Goal: Task Accomplishment & Management: Manage account settings

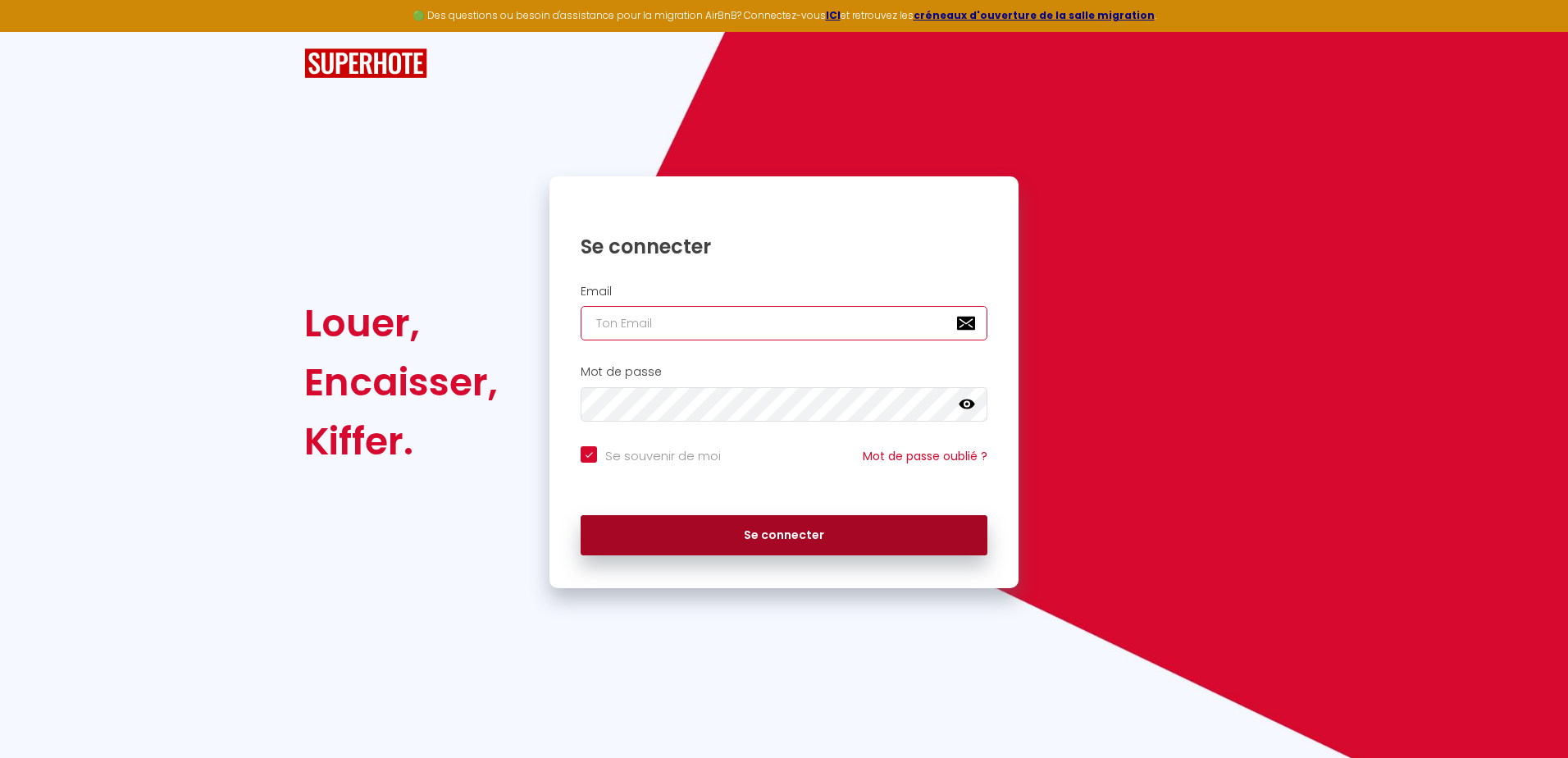
type input "[EMAIL_ADDRESS][DOMAIN_NAME]"
click at [727, 527] on button "Se connecter" at bounding box center [784, 536] width 407 height 41
checkbox input "true"
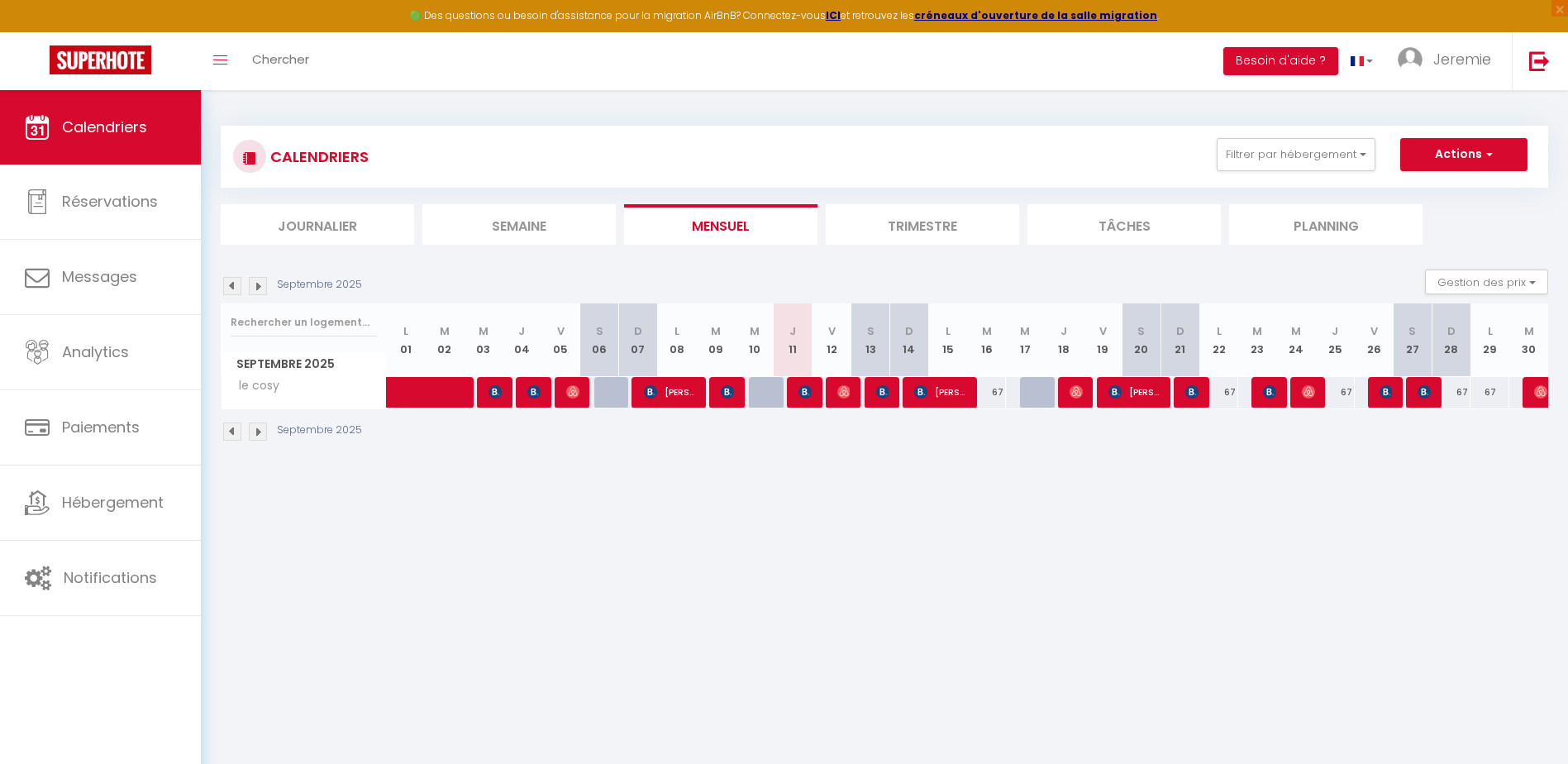
click at [927, 232] on li "Trimestre" at bounding box center [922, 225] width 193 height 41
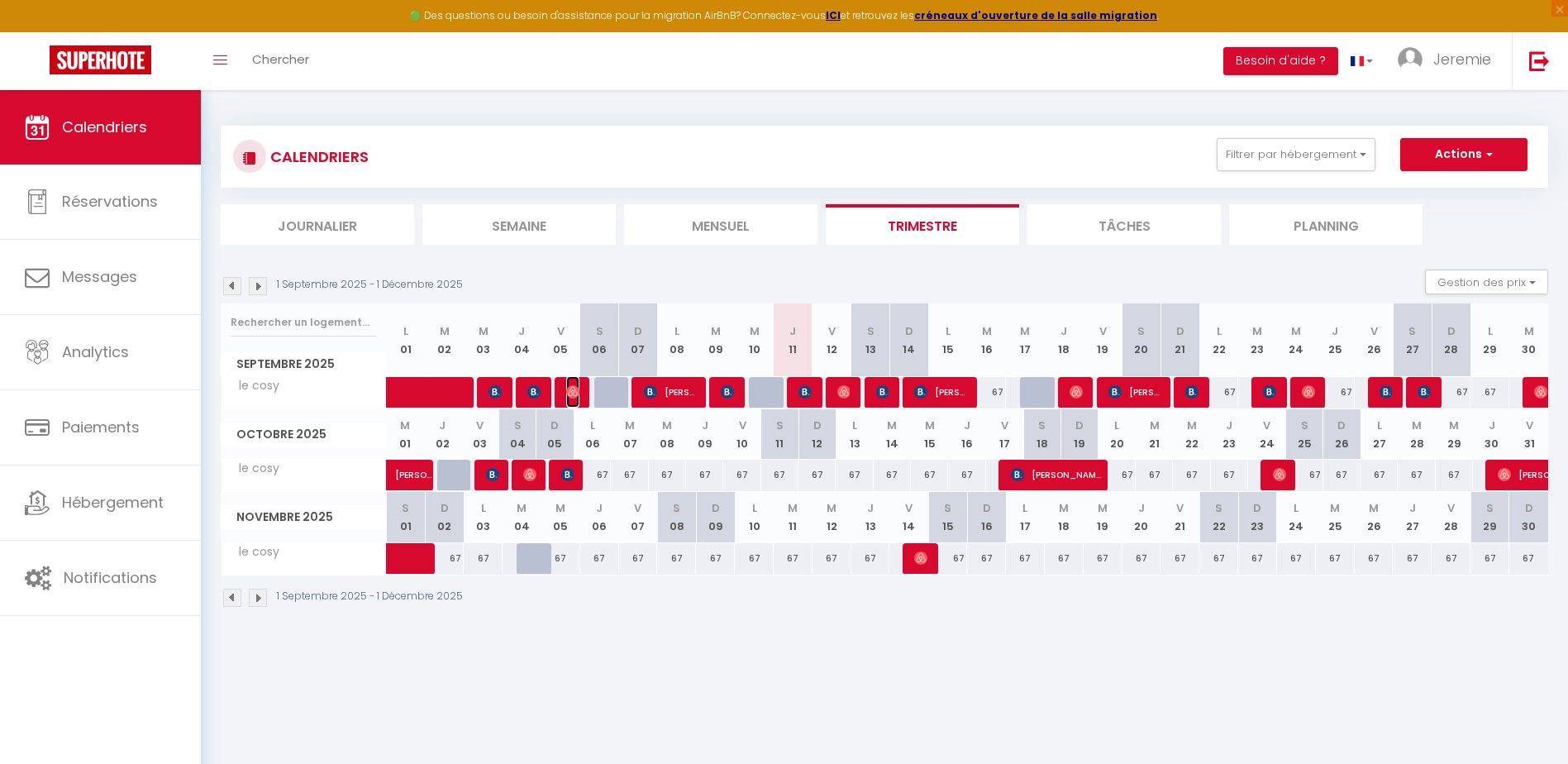
click at [578, 393] on img at bounding box center [573, 392] width 13 height 13
select select "OK"
select select "0"
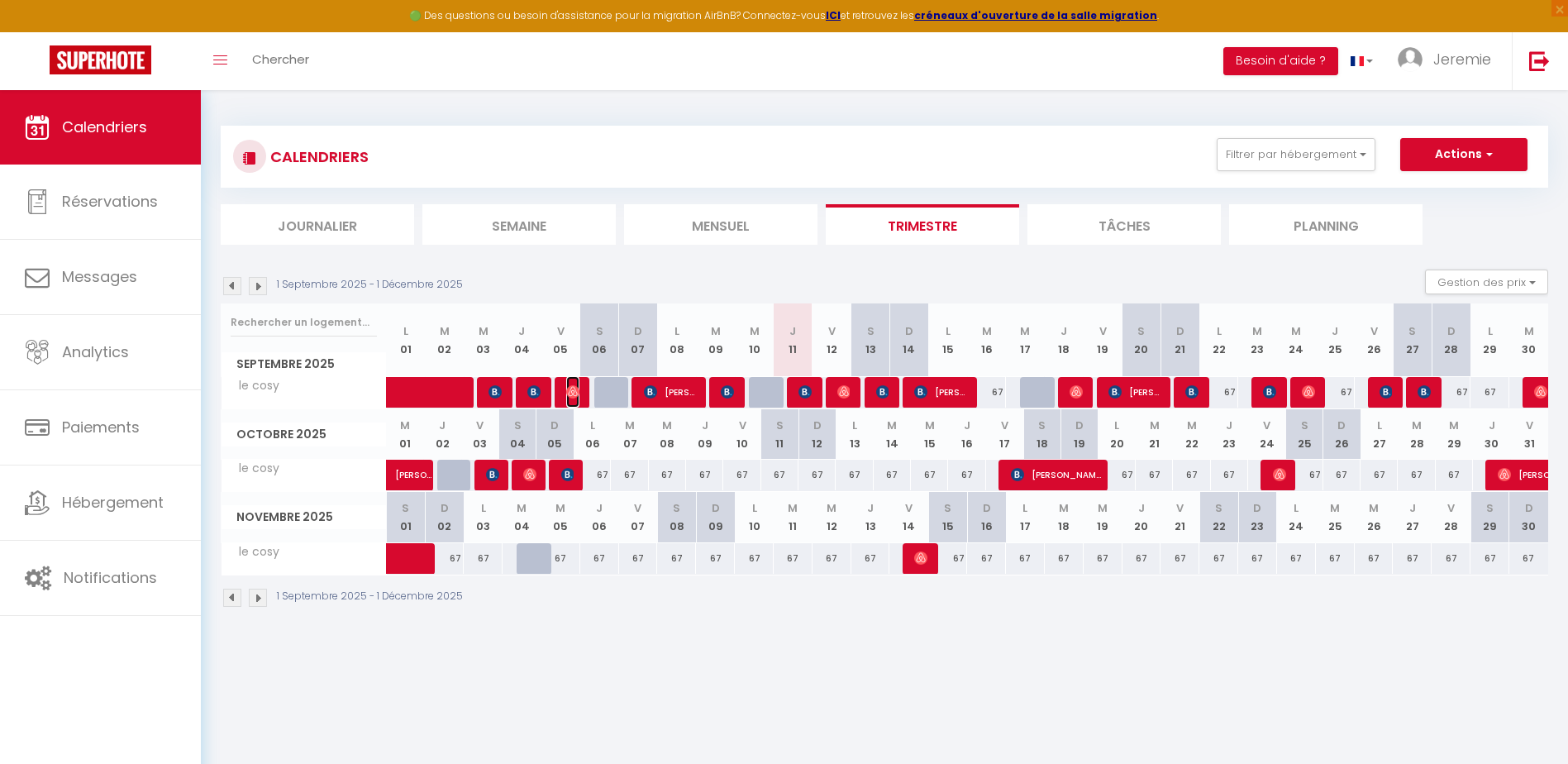
select select "1"
select select
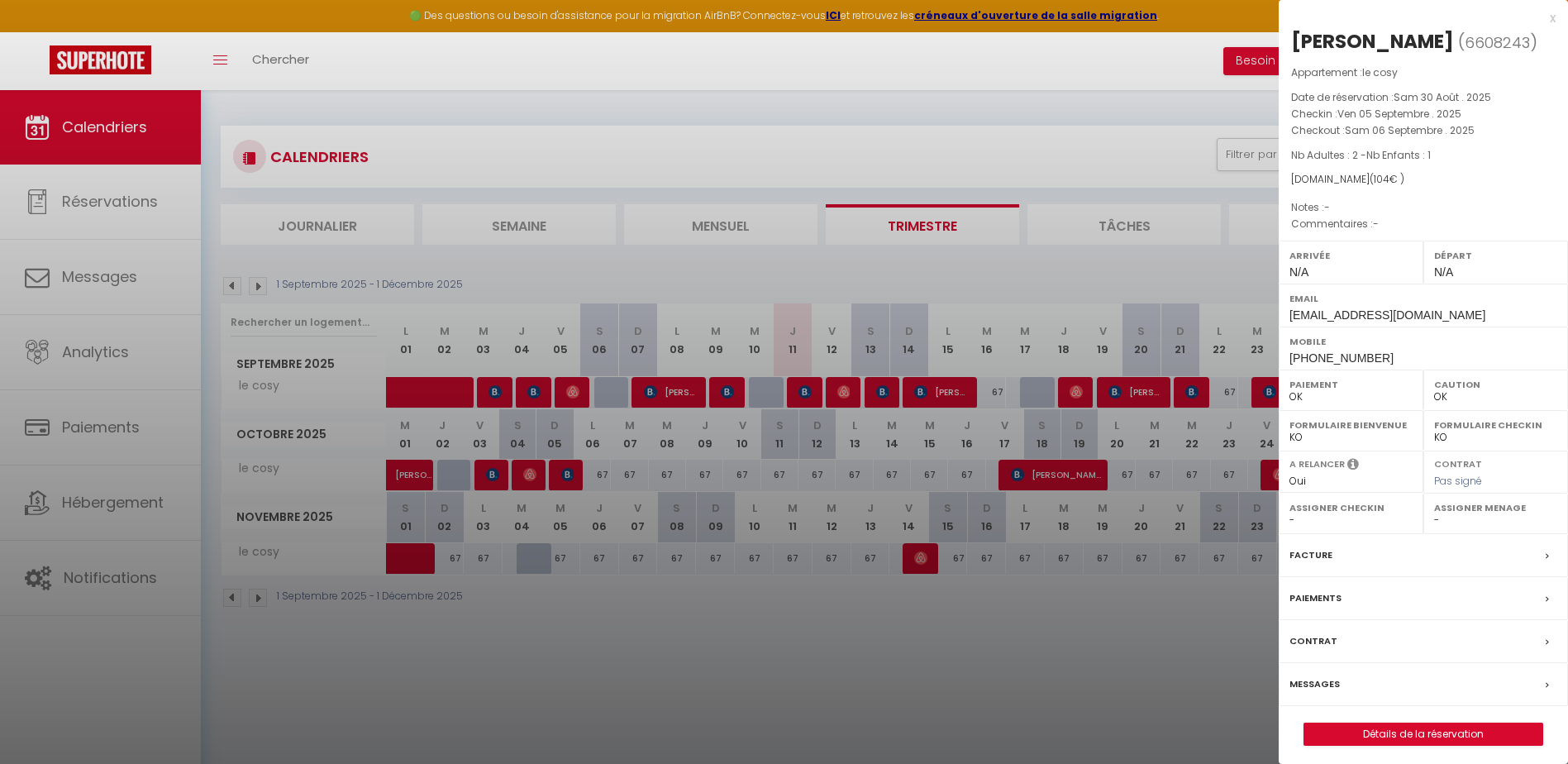
click at [527, 398] on div at bounding box center [784, 382] width 1568 height 764
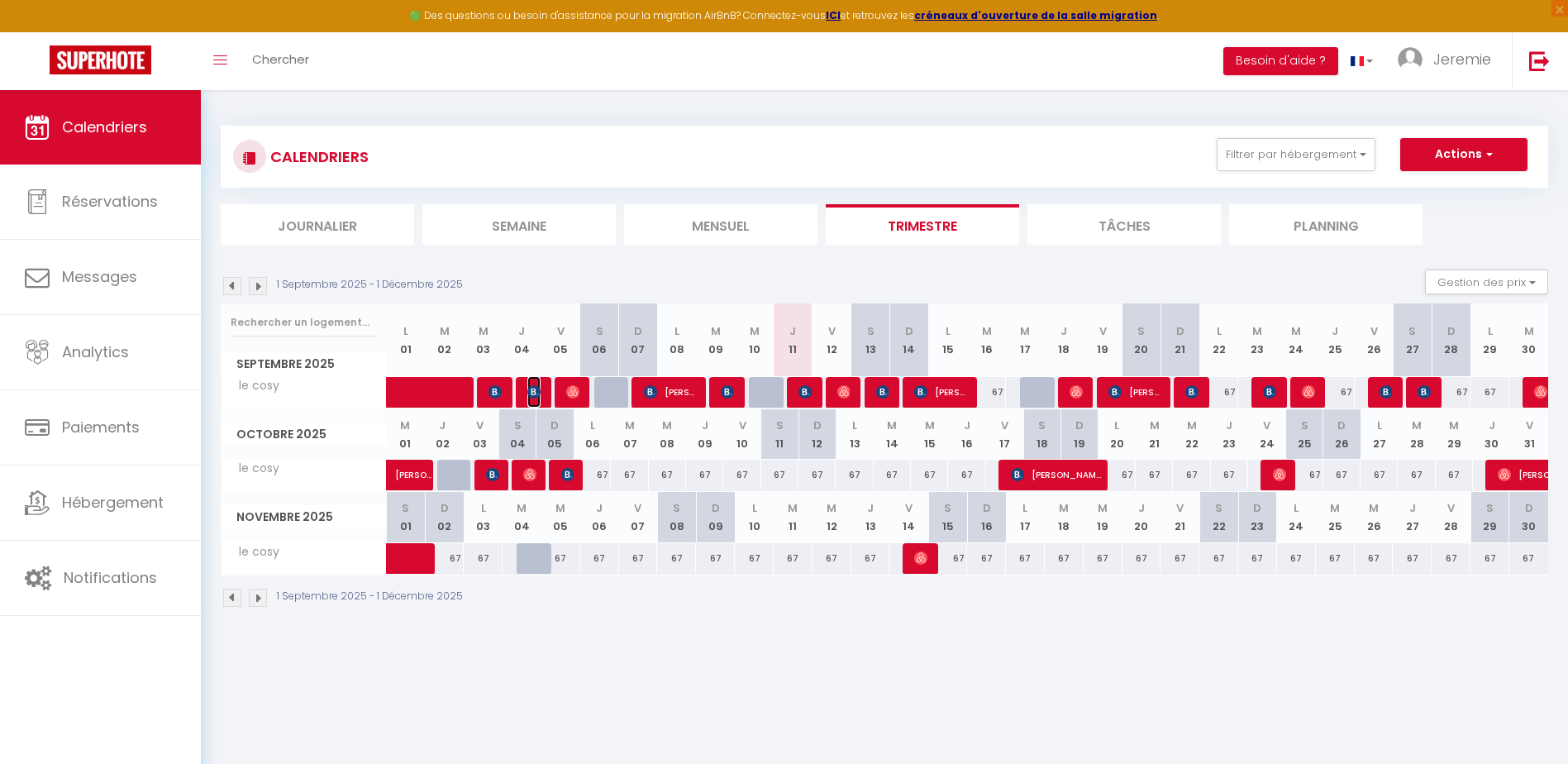
click at [532, 394] on img at bounding box center [534, 392] width 13 height 13
select select "KO"
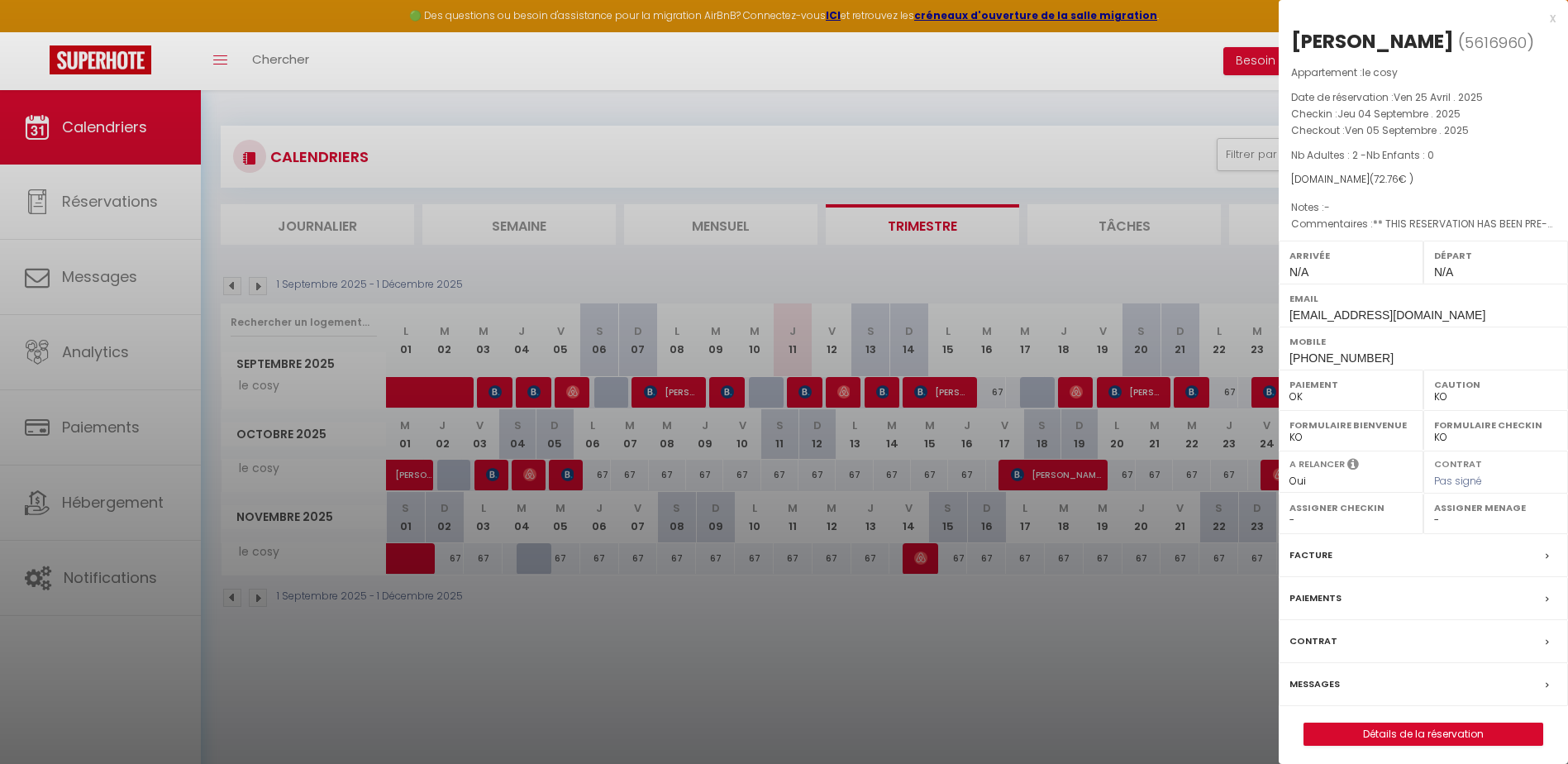
click at [651, 397] on div at bounding box center [784, 382] width 1568 height 764
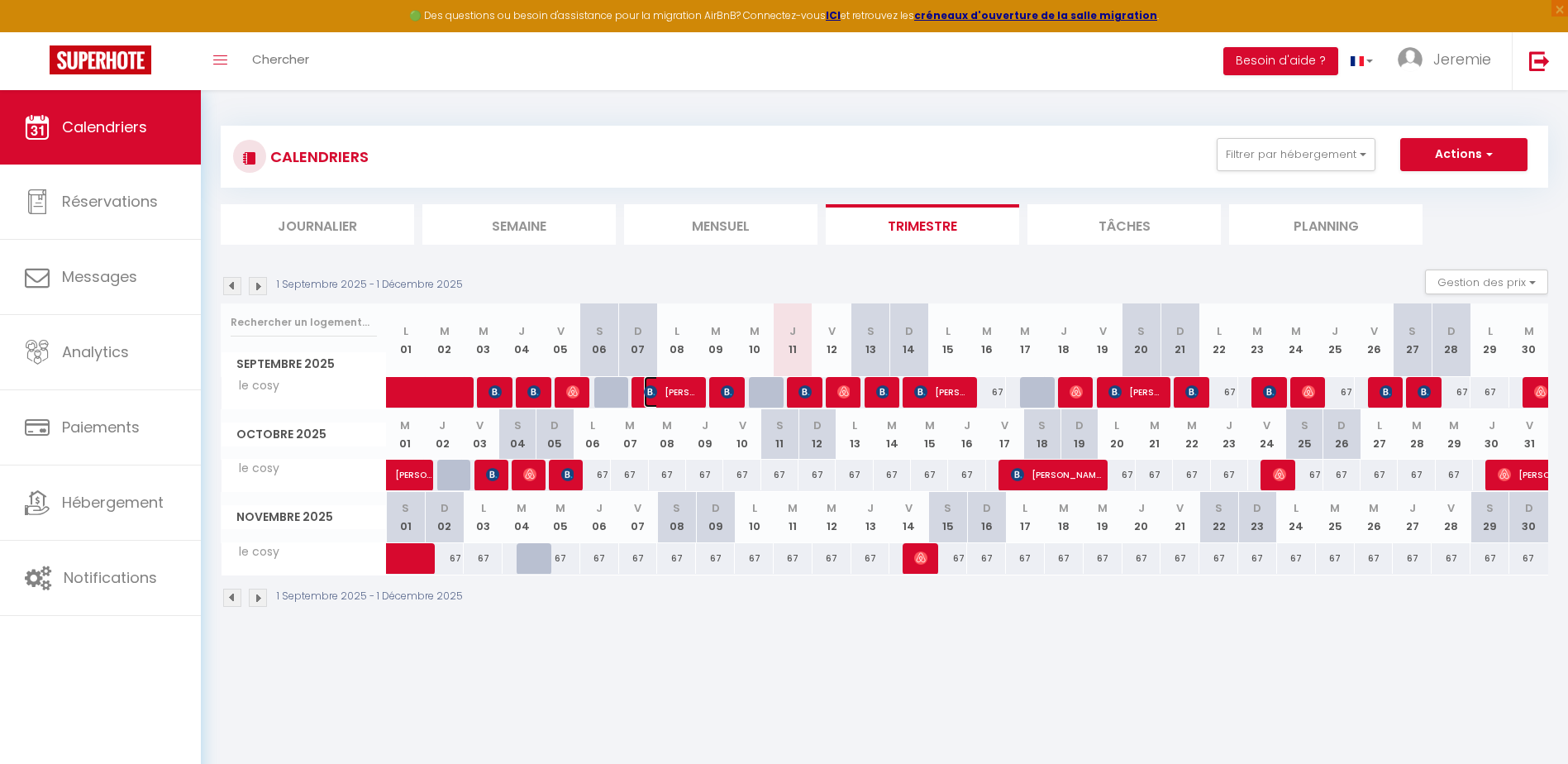
click at [656, 389] on img at bounding box center [651, 392] width 13 height 13
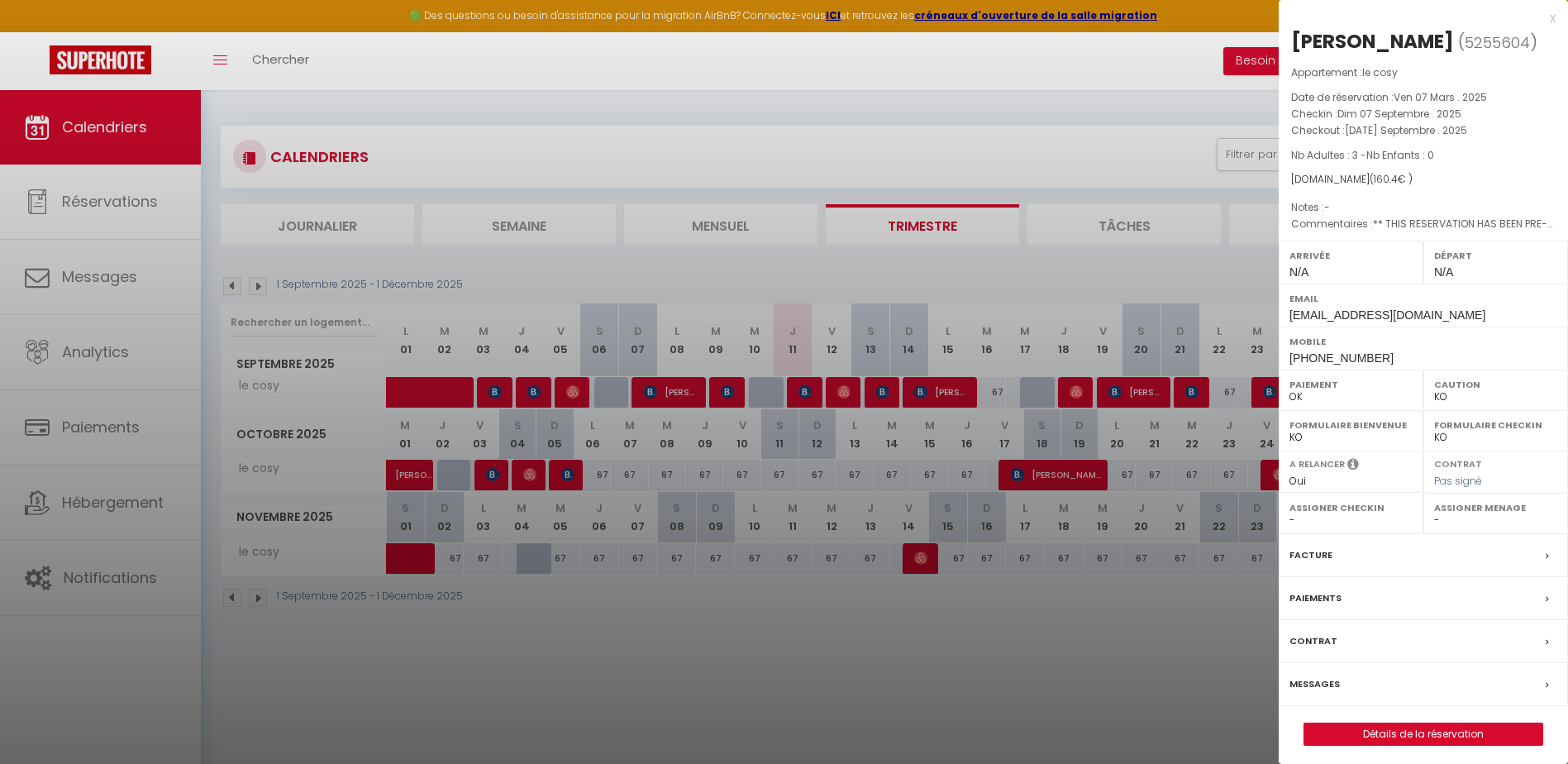
click at [726, 397] on div at bounding box center [784, 382] width 1568 height 764
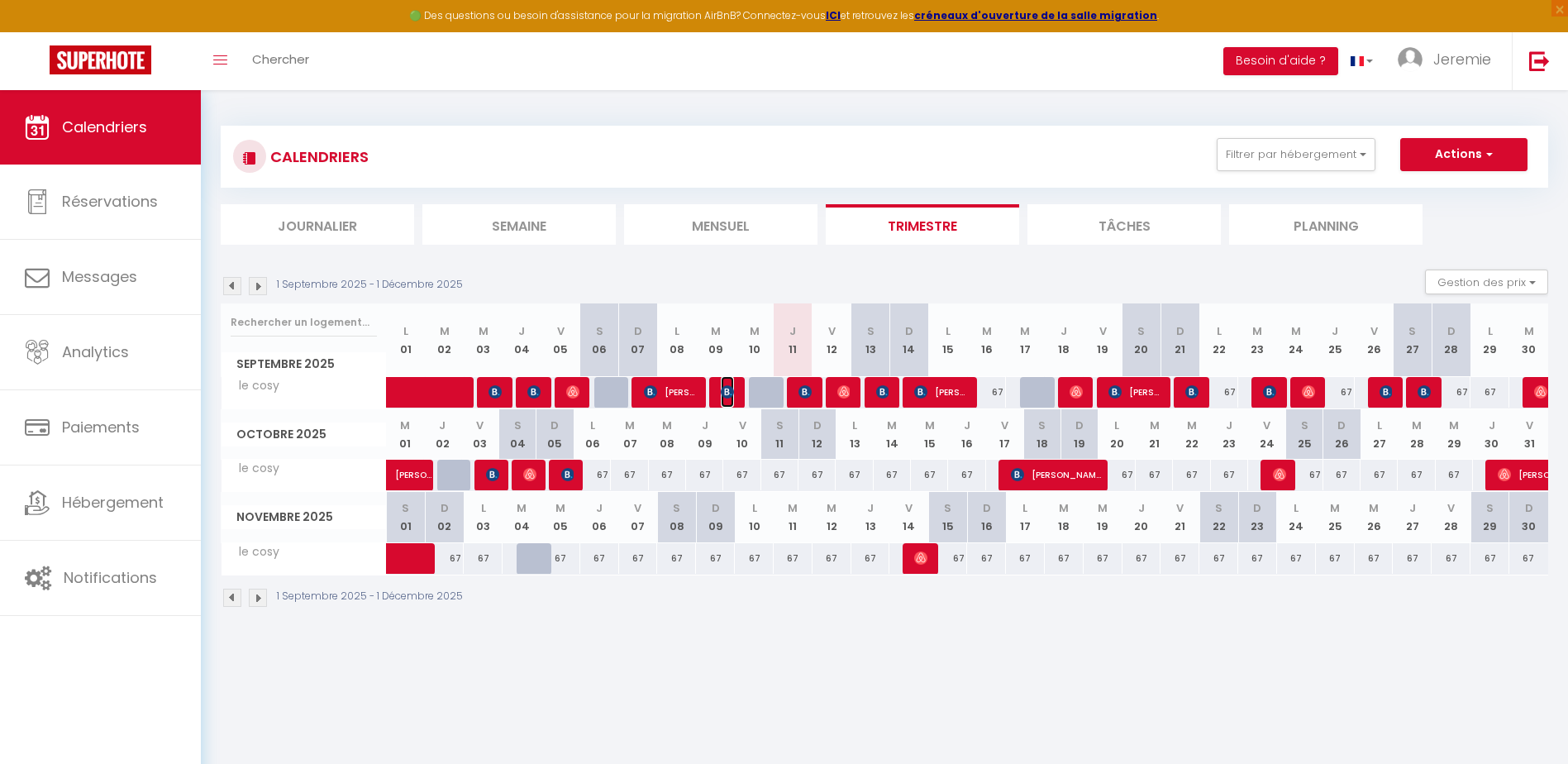
click at [727, 397] on img at bounding box center [728, 392] width 13 height 13
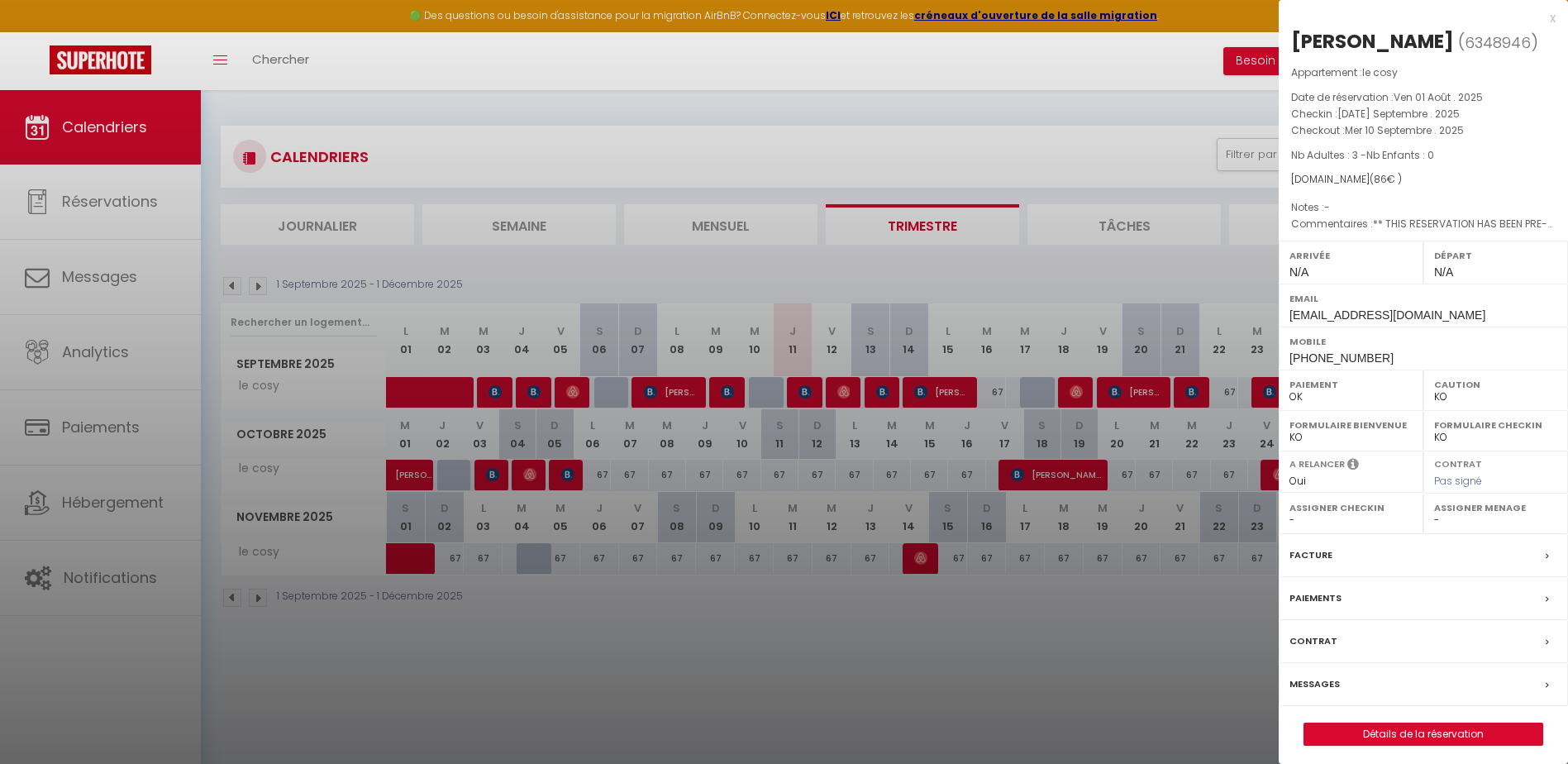
click at [686, 395] on div at bounding box center [784, 382] width 1568 height 764
